Goal: Task Accomplishment & Management: Manage account settings

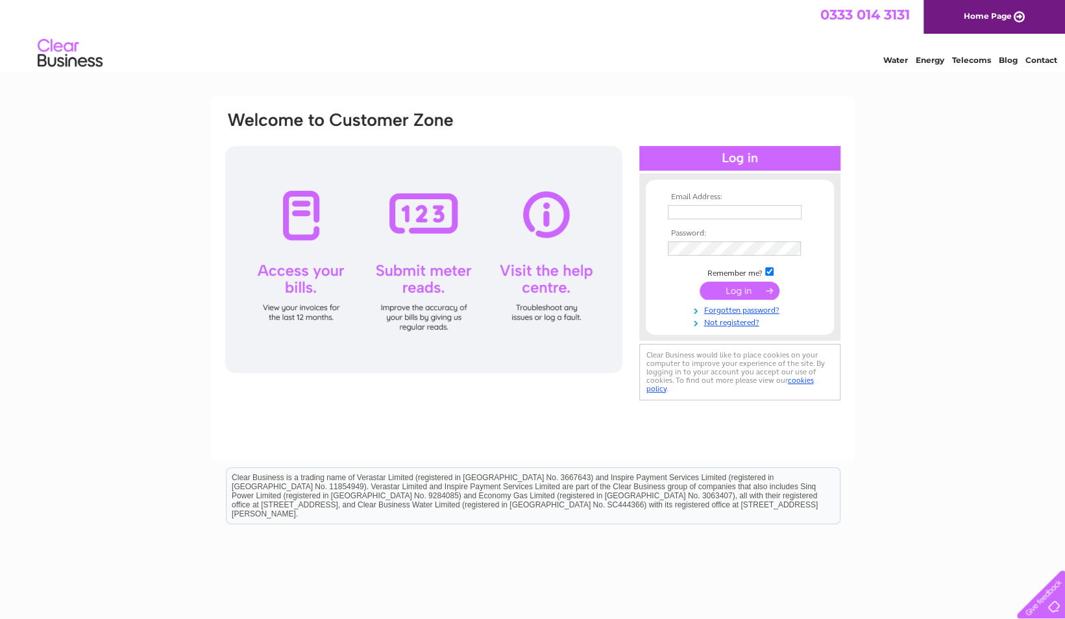
type input "[PERSON_NAME][EMAIL_ADDRESS][DOMAIN_NAME]"
click at [737, 286] on input "submit" at bounding box center [740, 291] width 80 height 18
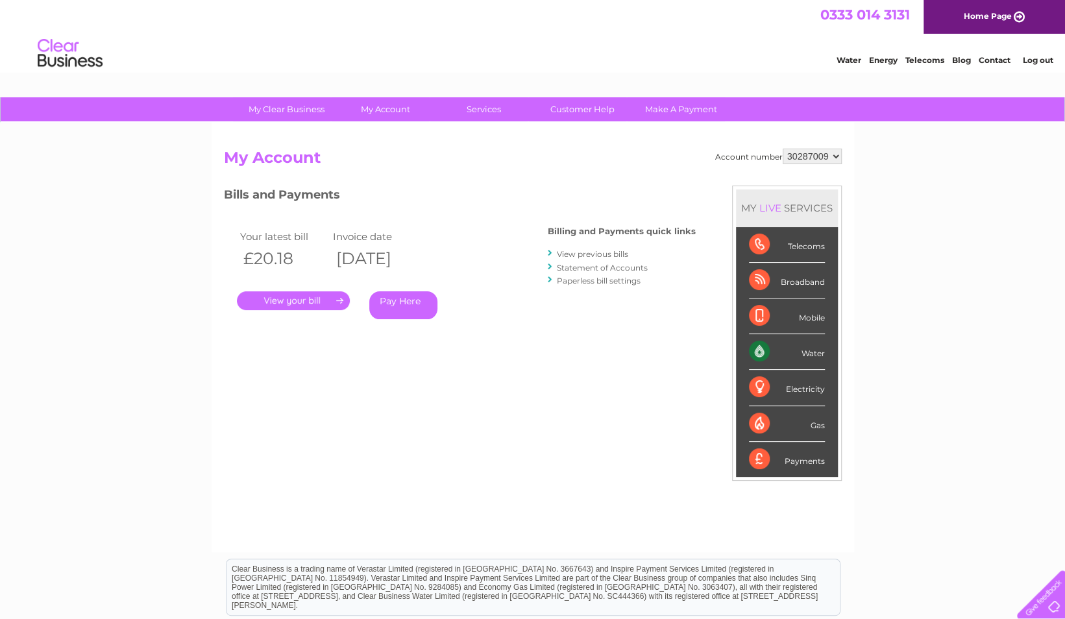
click at [300, 299] on link "." at bounding box center [293, 300] width 113 height 19
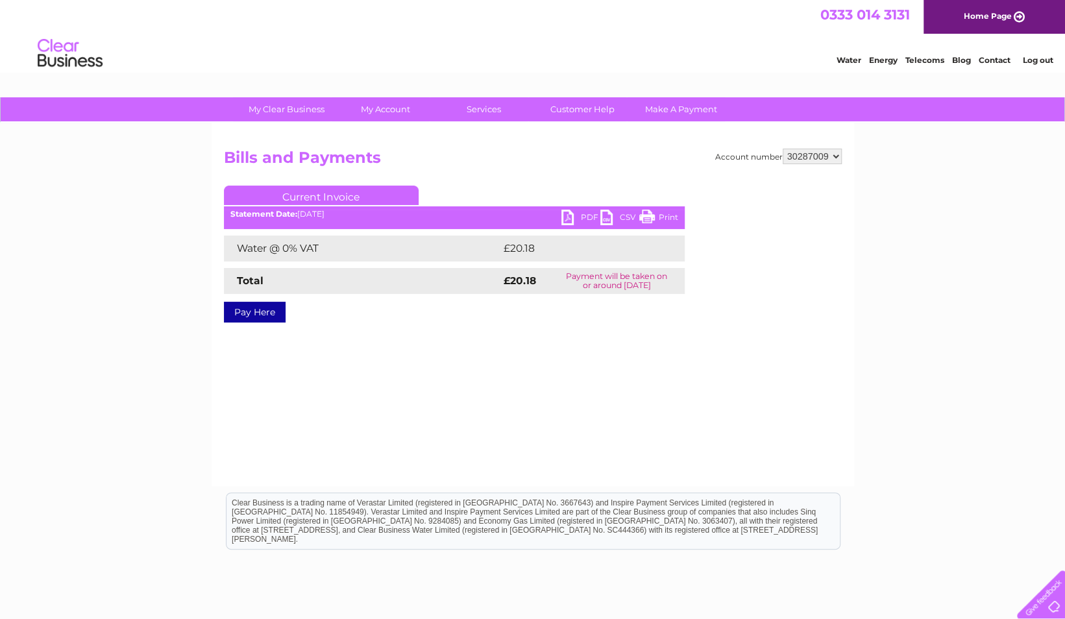
click at [591, 215] on link "PDF" at bounding box center [580, 219] width 39 height 19
